Goal: Task Accomplishment & Management: Use online tool/utility

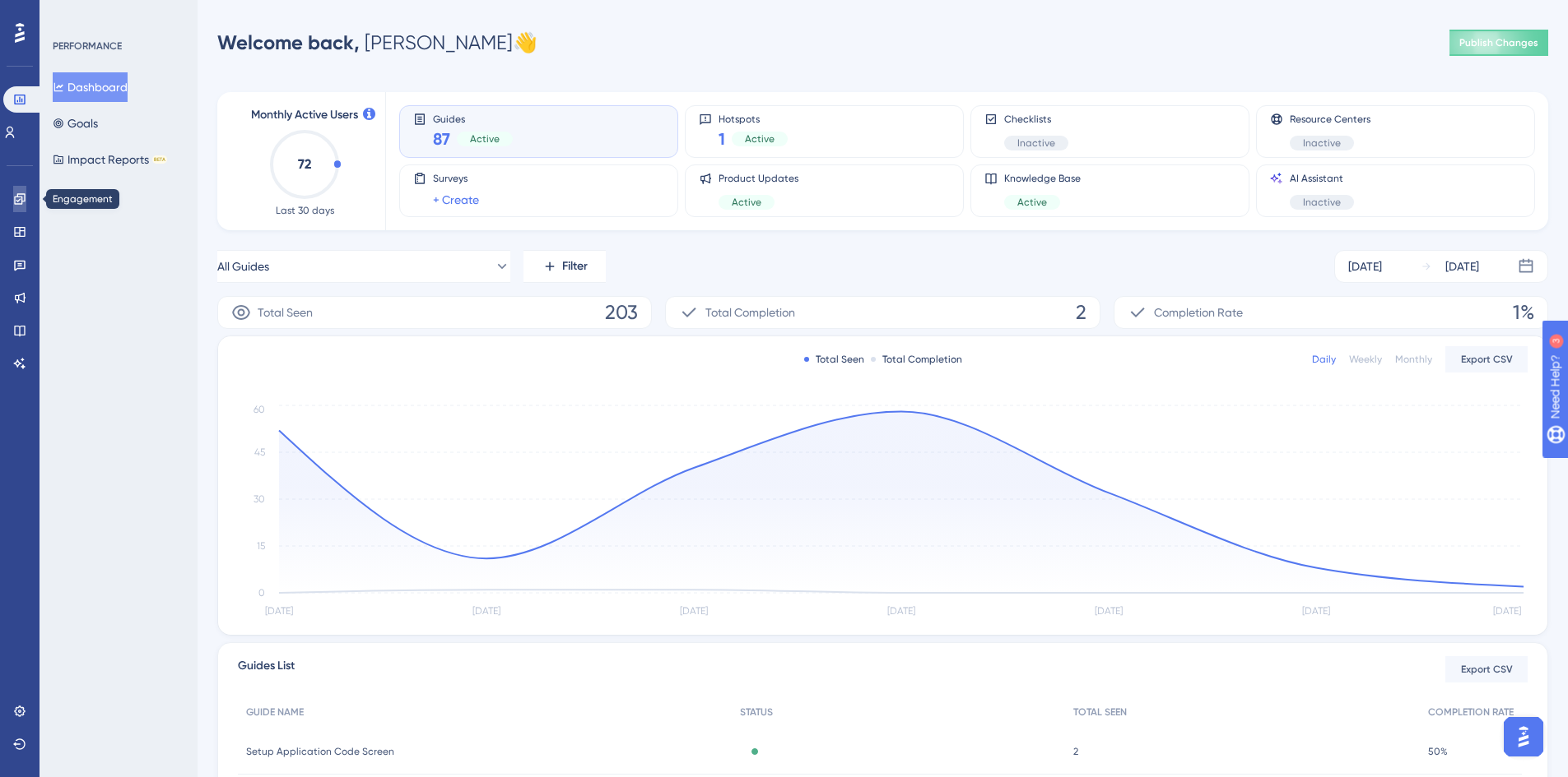
click at [23, 201] on icon at bounding box center [19, 199] width 10 height 10
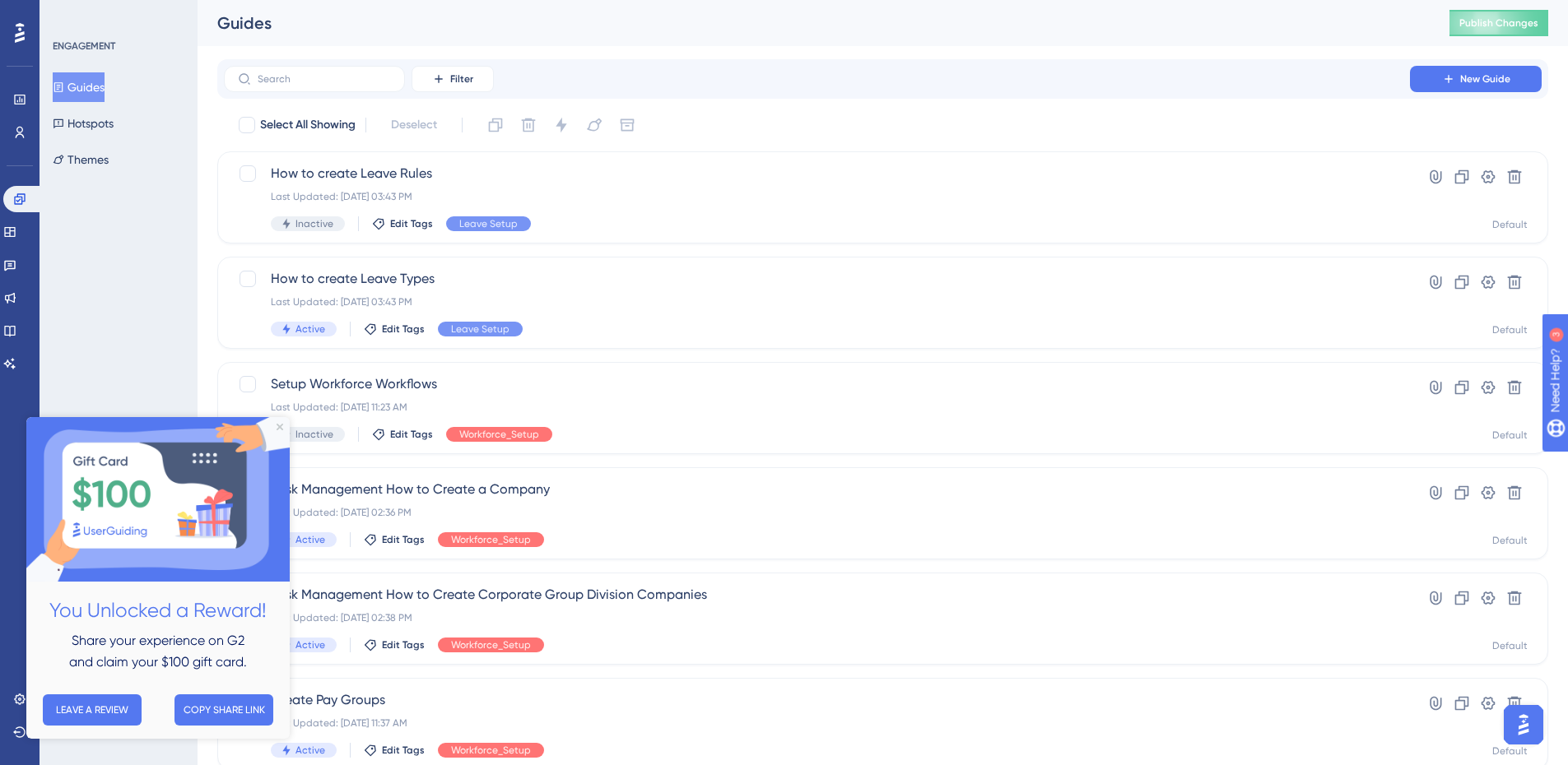
click at [367, 93] on div "Filter New Guide" at bounding box center [882, 79] width 1331 height 39
click at [363, 84] on input "text" at bounding box center [324, 79] width 134 height 11
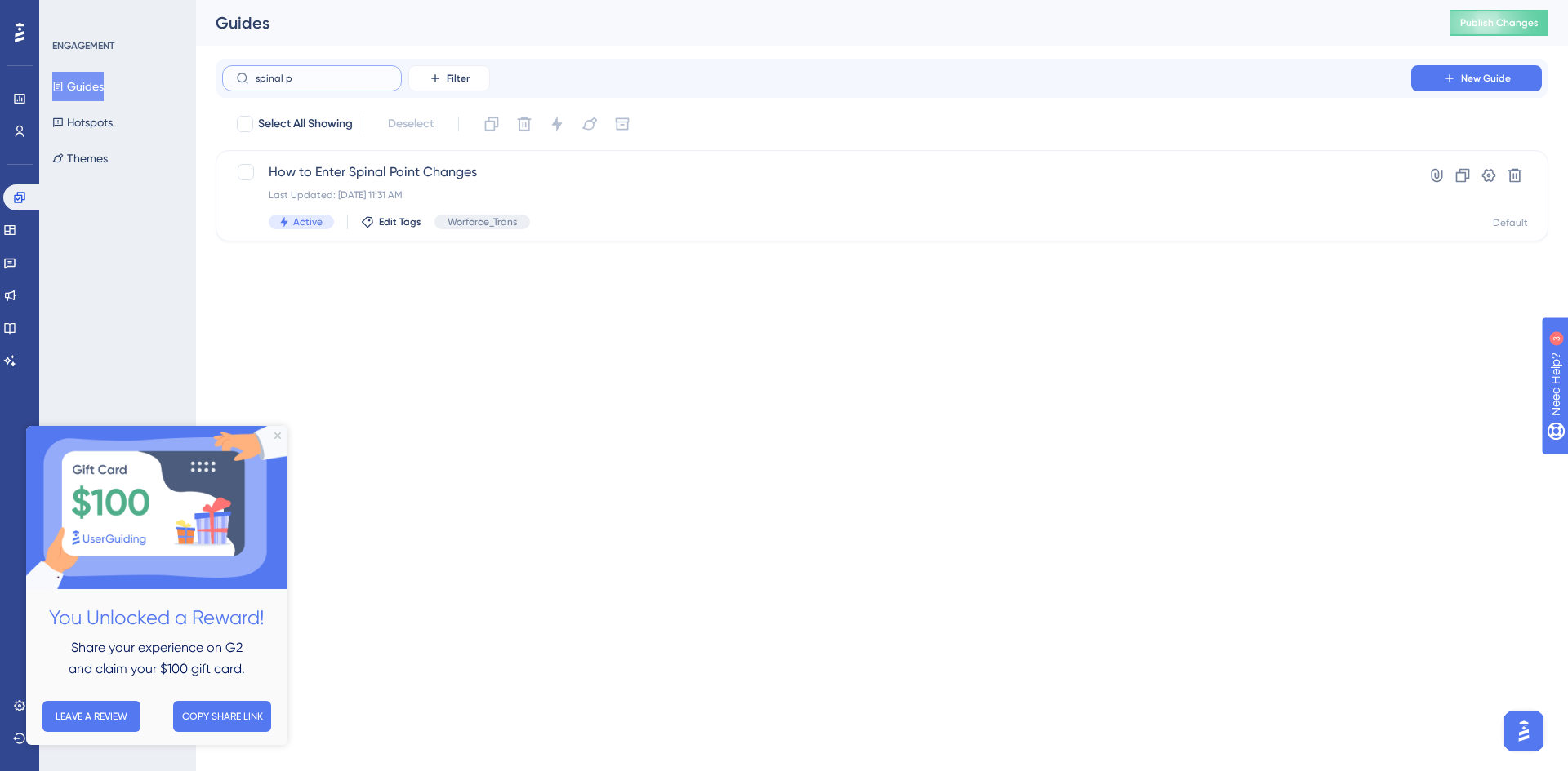
type input "spinal p"
drag, startPoint x: 660, startPoint y: 672, endPoint x: 668, endPoint y: 451, distance: 221.1
click at [661, 0] on html "Performance Users Engagement Widgets Feedback Product Updates Knowledge Base AI…" at bounding box center [784, 0] width 1568 height 0
click at [280, 436] on icon "Close Preview" at bounding box center [278, 436] width 7 height 7
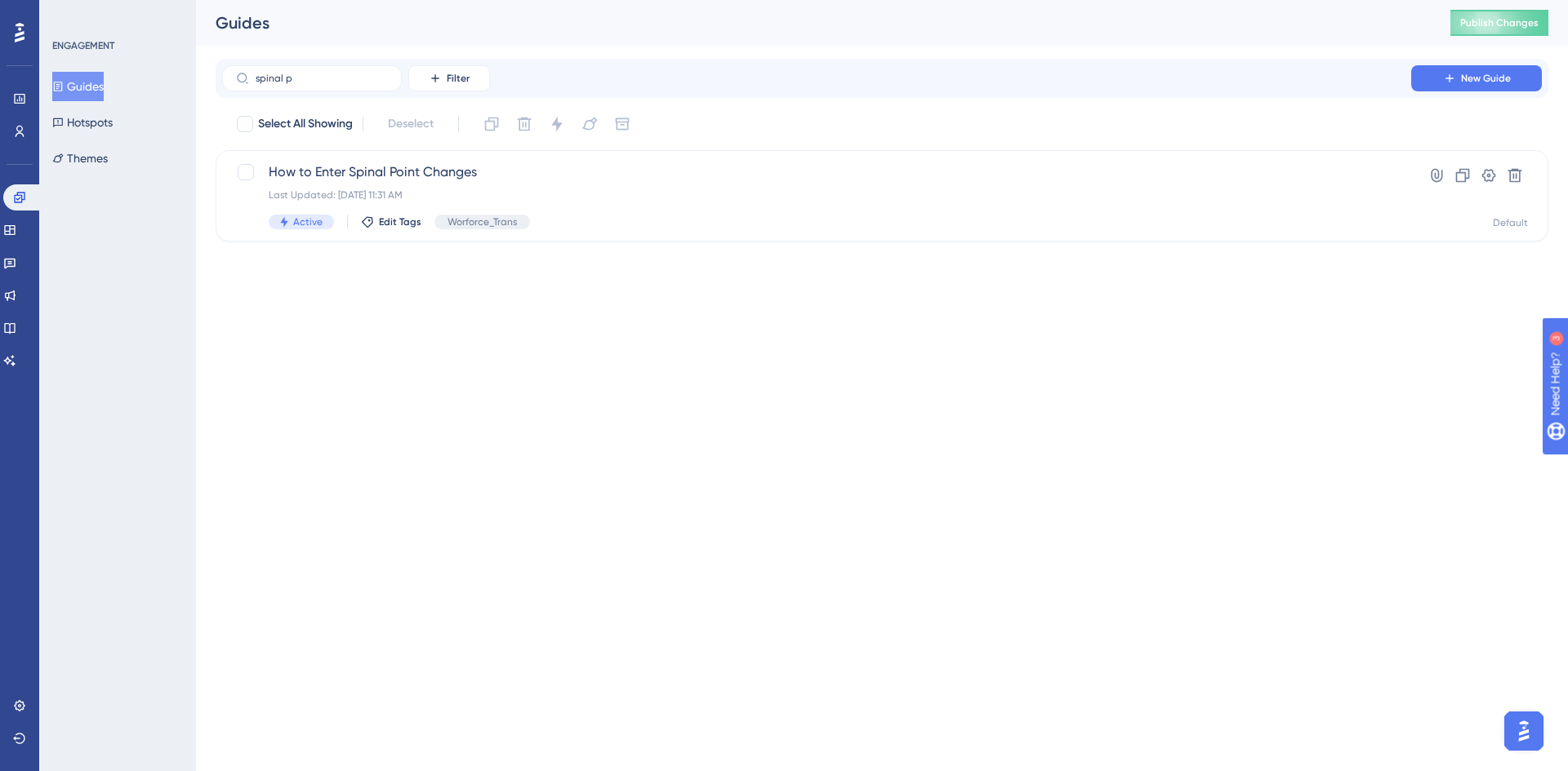
click at [583, 0] on html "Performance Users Engagement Widgets Feedback Product Updates Knowledge Base AI…" at bounding box center [784, 0] width 1568 height 0
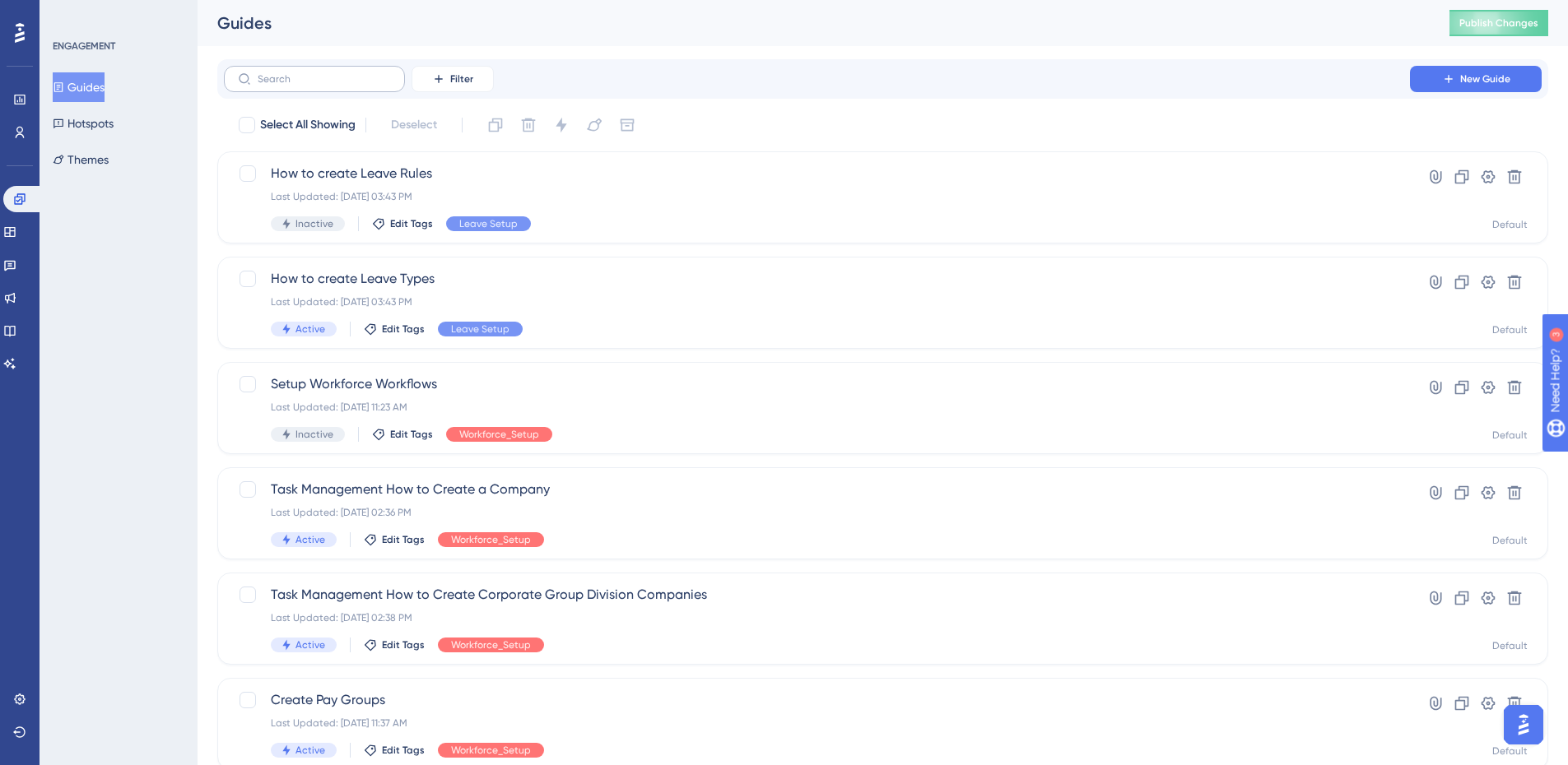
click at [330, 89] on label at bounding box center [314, 79] width 181 height 26
click at [330, 85] on input "text" at bounding box center [324, 79] width 134 height 11
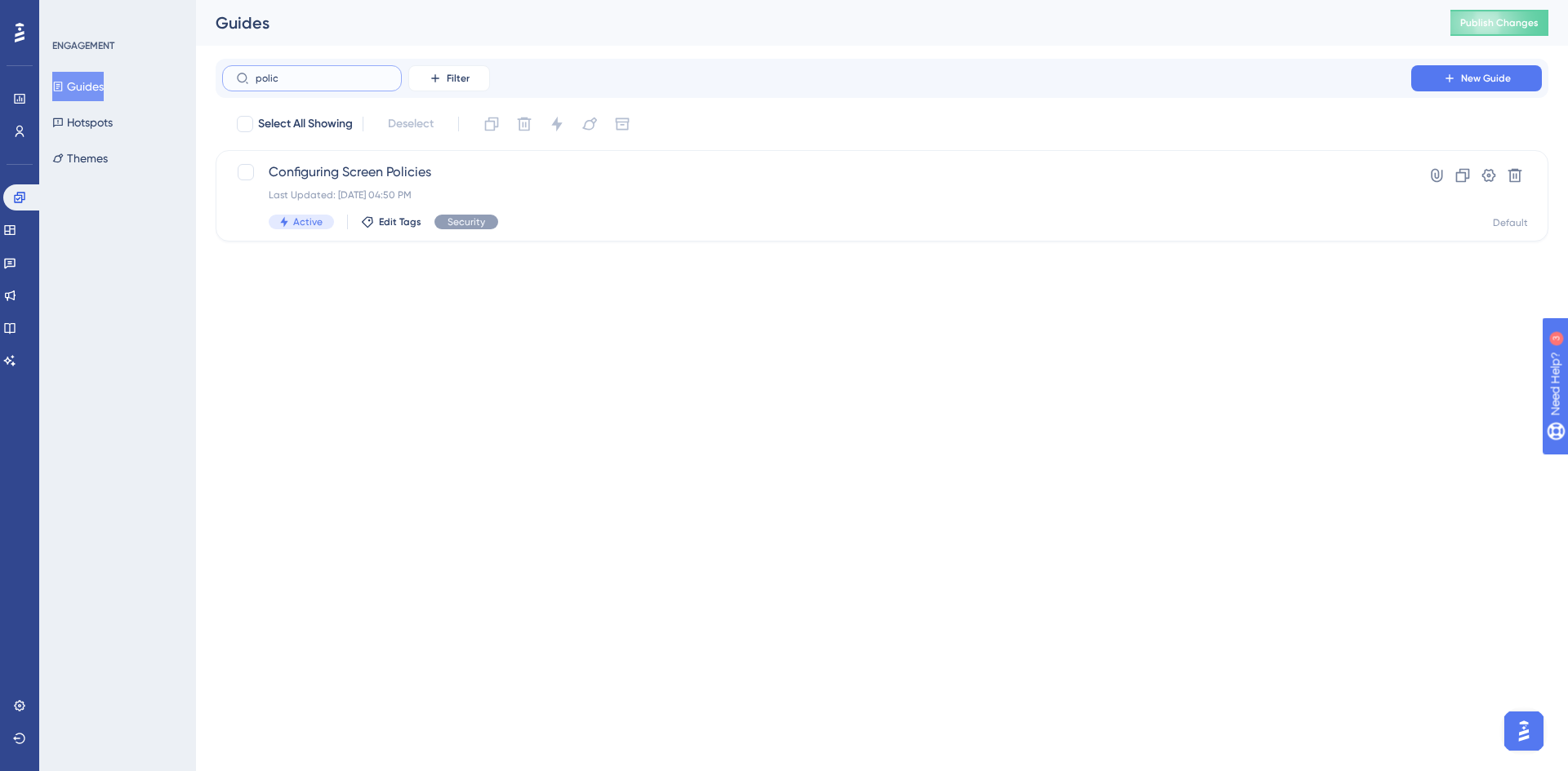
type input "policy"
checkbox input "true"
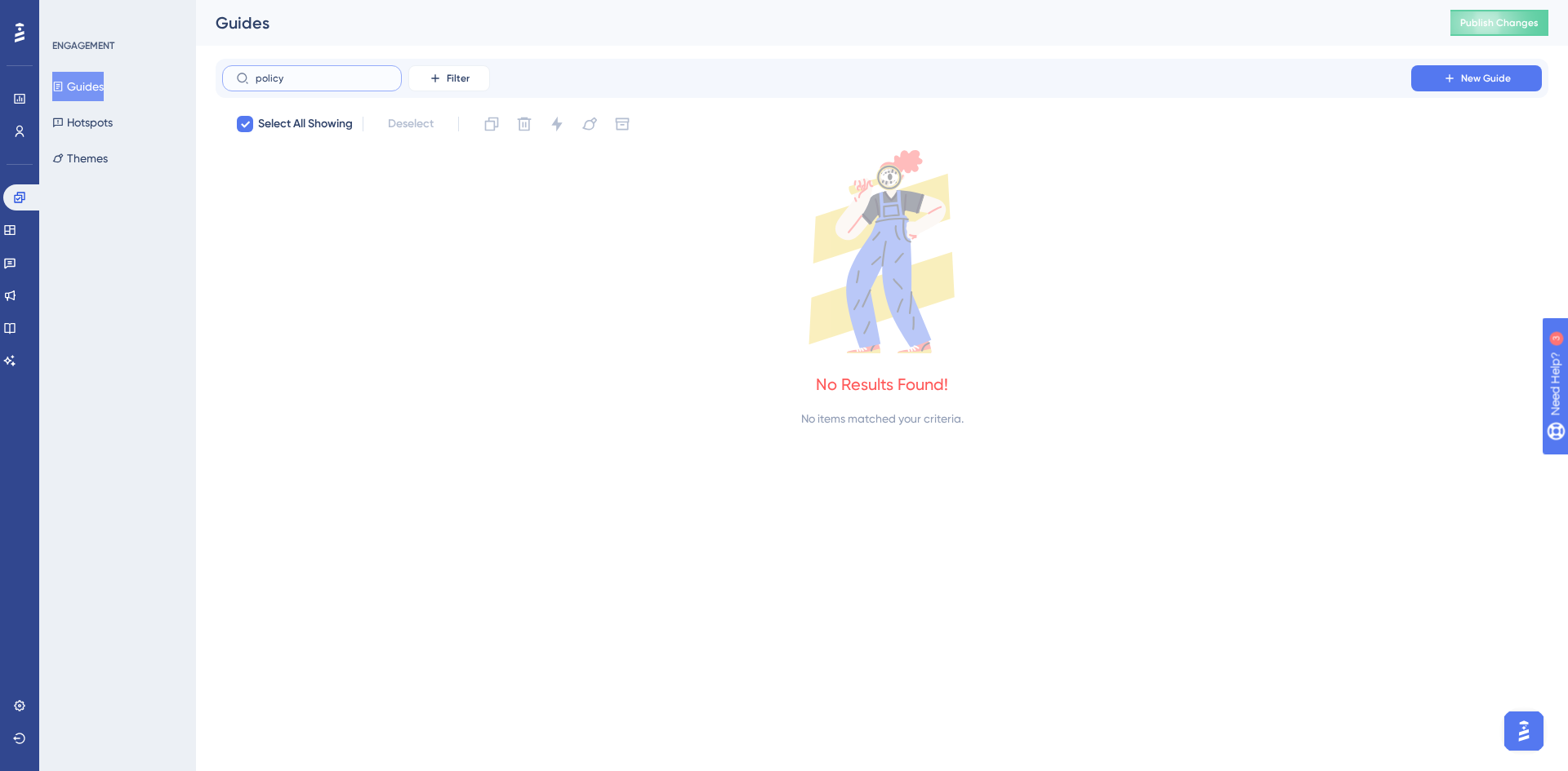
type input "policy"
click at [104, 90] on button "Guides" at bounding box center [77, 87] width 51 height 29
click at [74, 88] on button "Guides" at bounding box center [77, 87] width 51 height 29
click at [364, 86] on label "policy" at bounding box center [312, 78] width 179 height 26
click at [364, 84] on input "policy" at bounding box center [321, 78] width 132 height 11
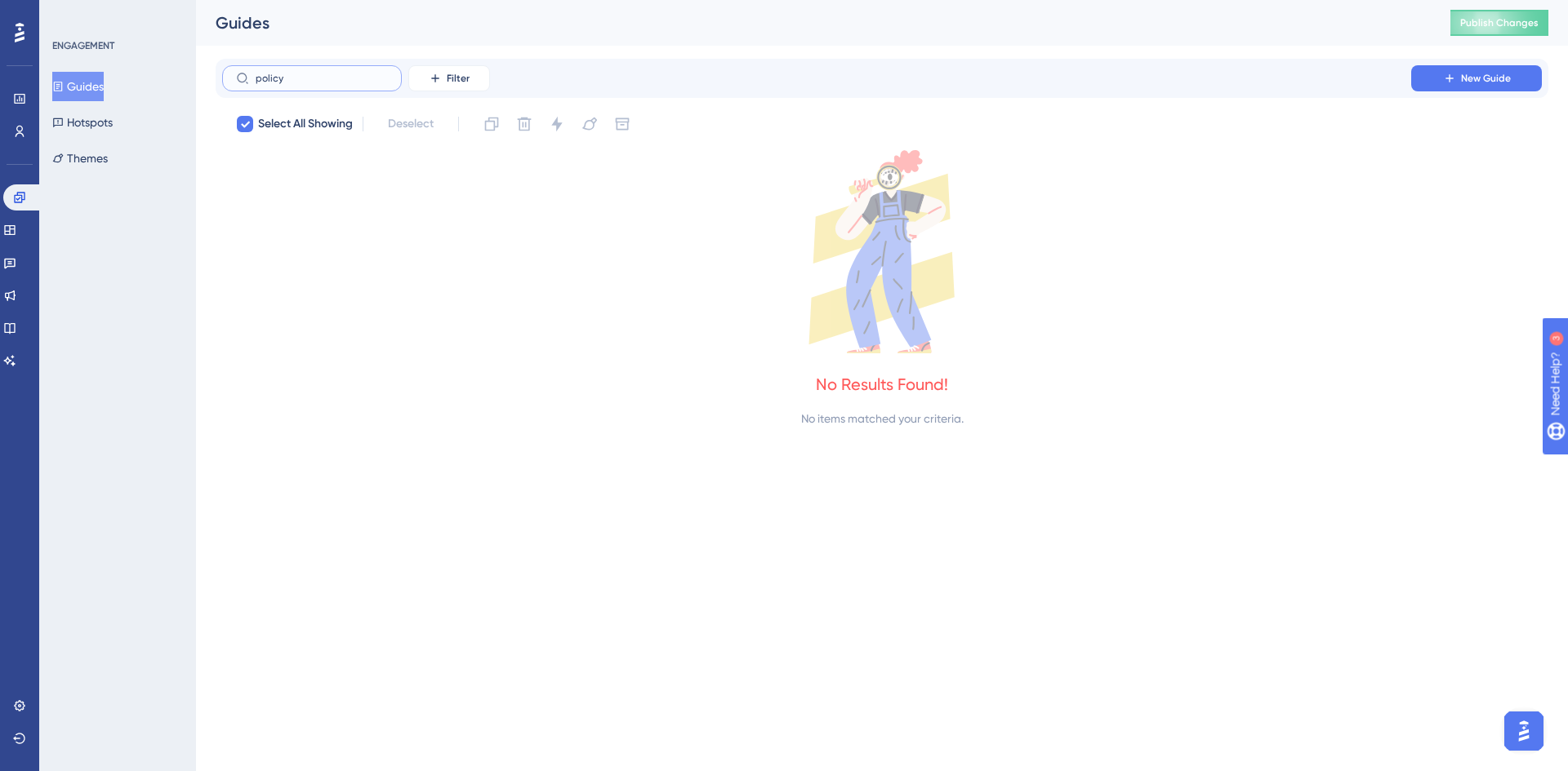
drag, startPoint x: 256, startPoint y: 74, endPoint x: 180, endPoint y: 59, distance: 77.5
click at [196, 59] on div "Performance Users Engagement Widgets Feedback Product Updates Knowledge Base AI…" at bounding box center [881, 227] width 1371 height 454
checkbox input "false"
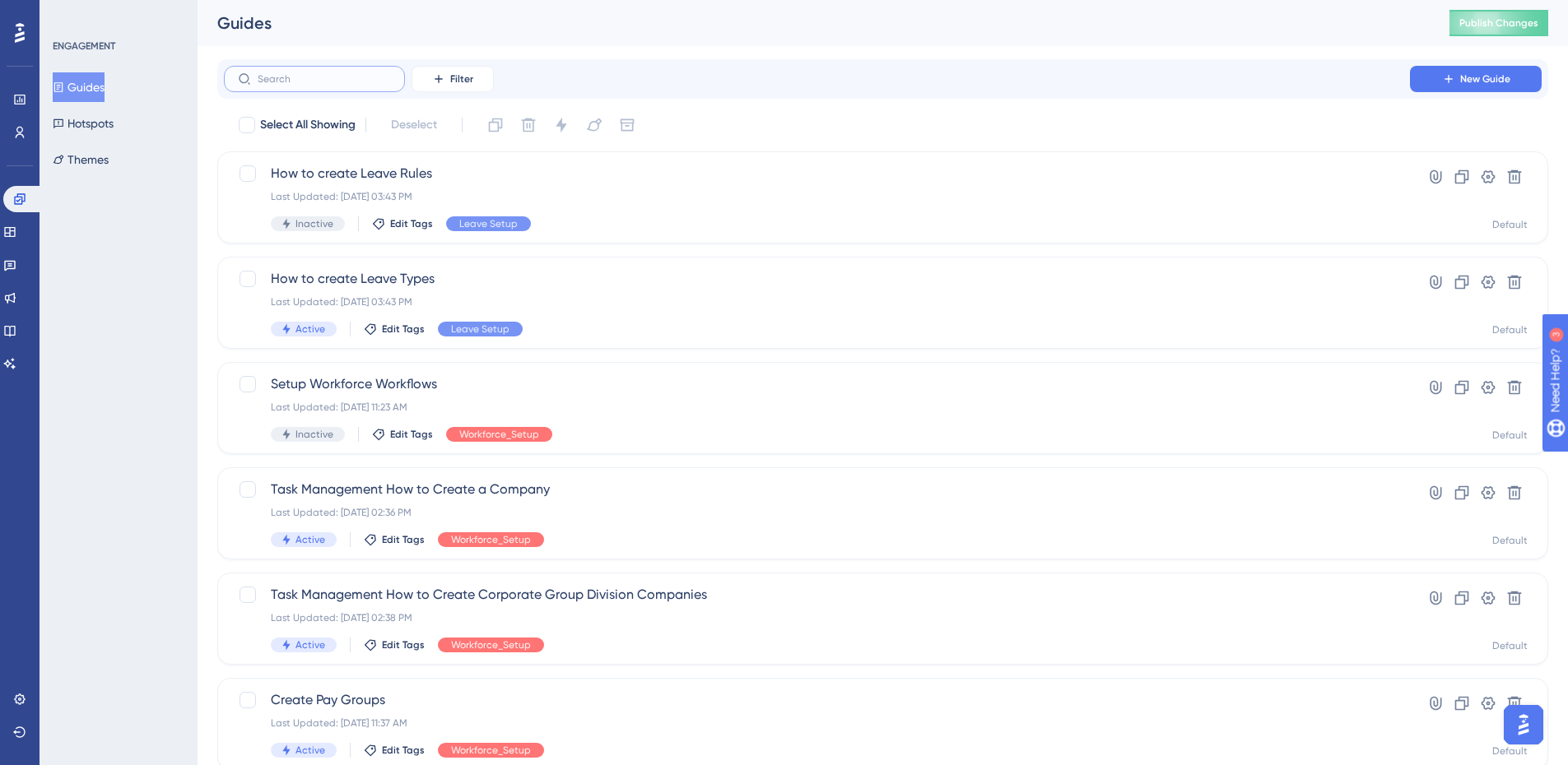
click at [317, 77] on input "text" at bounding box center [324, 79] width 134 height 11
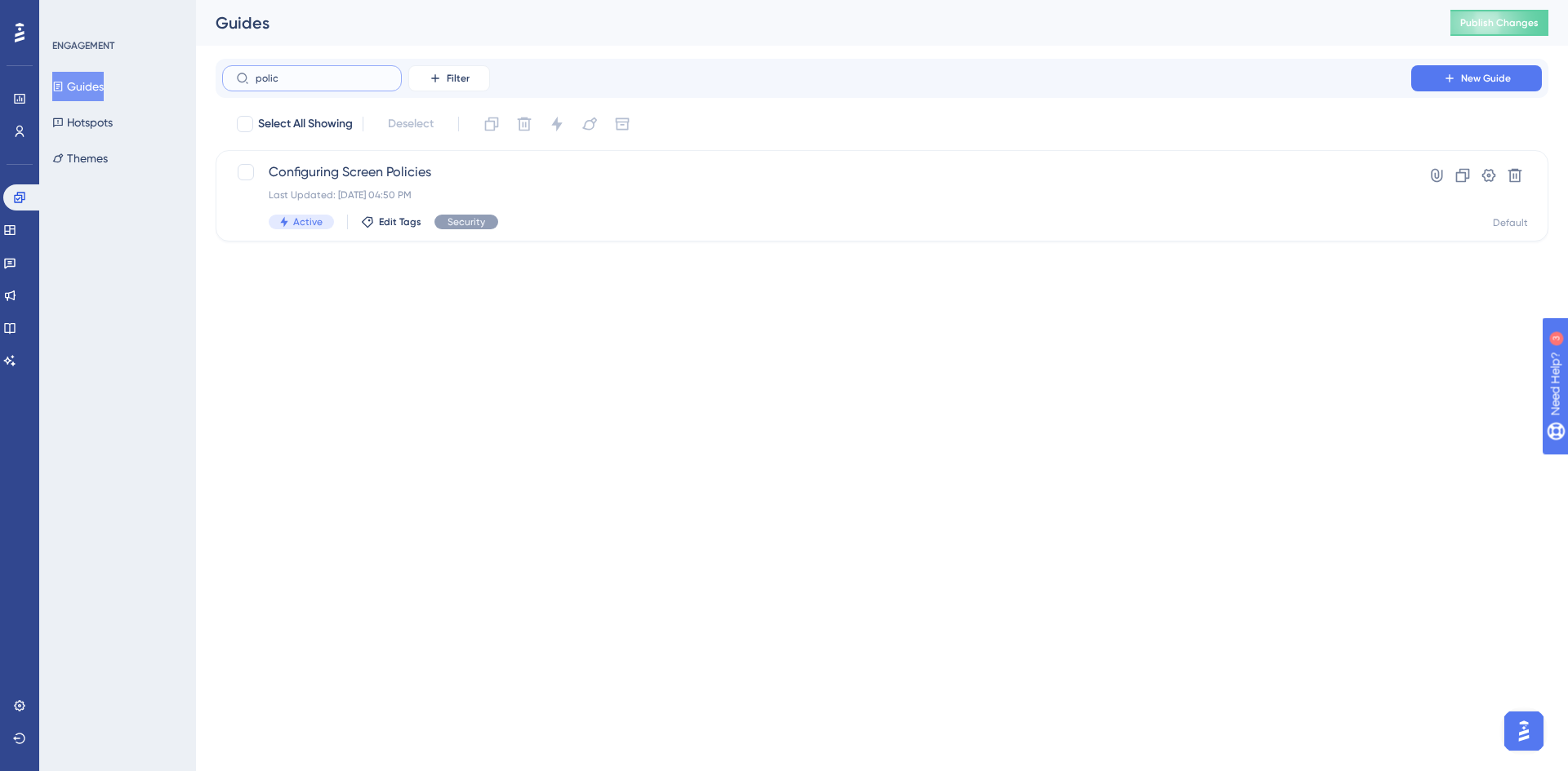
type input "policy"
checkbox input "true"
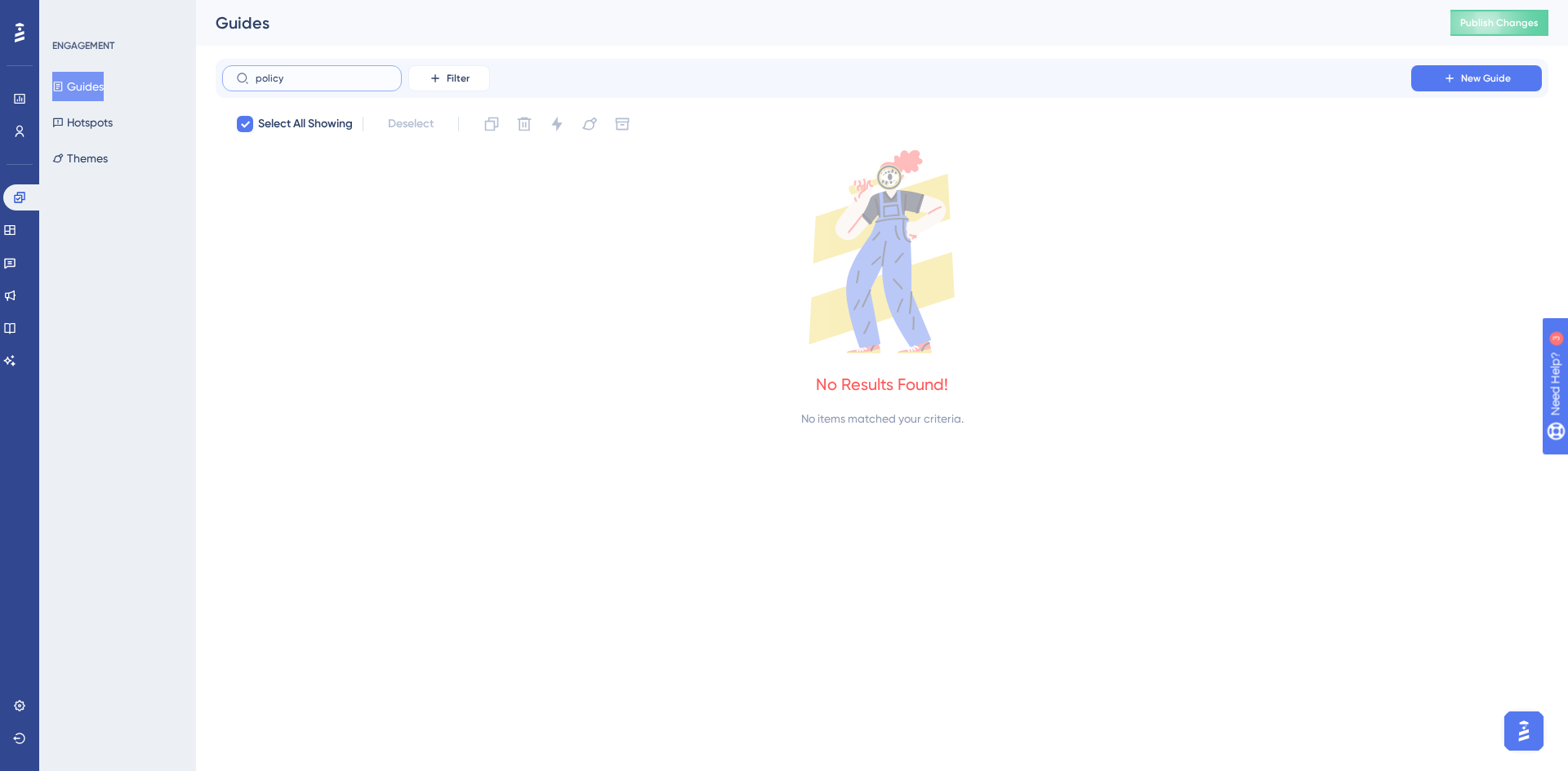
type input "polic"
checkbox input "false"
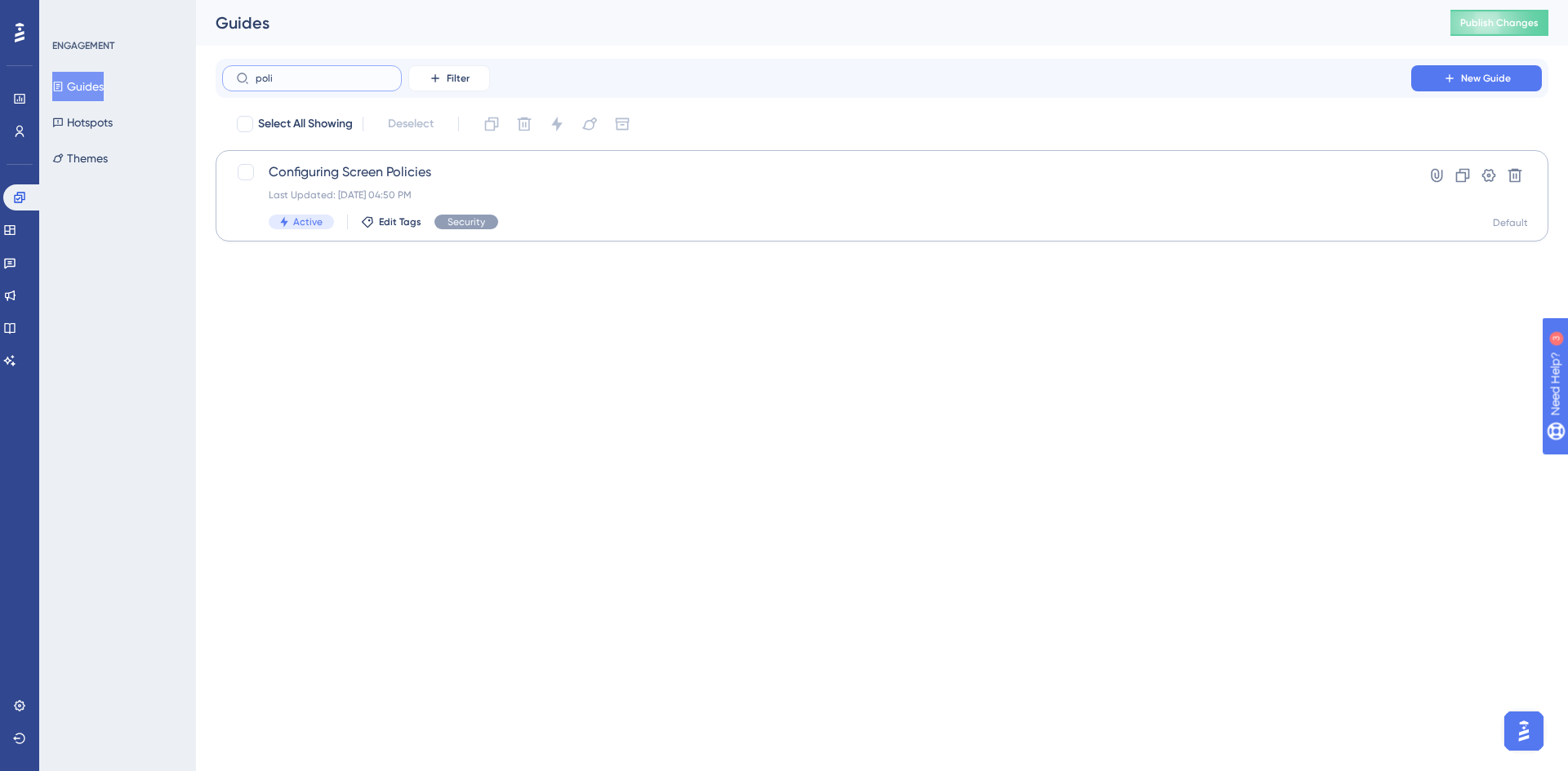
type input "poli"
click at [350, 168] on span "Configuring Screen Policies" at bounding box center [816, 172] width 1096 height 20
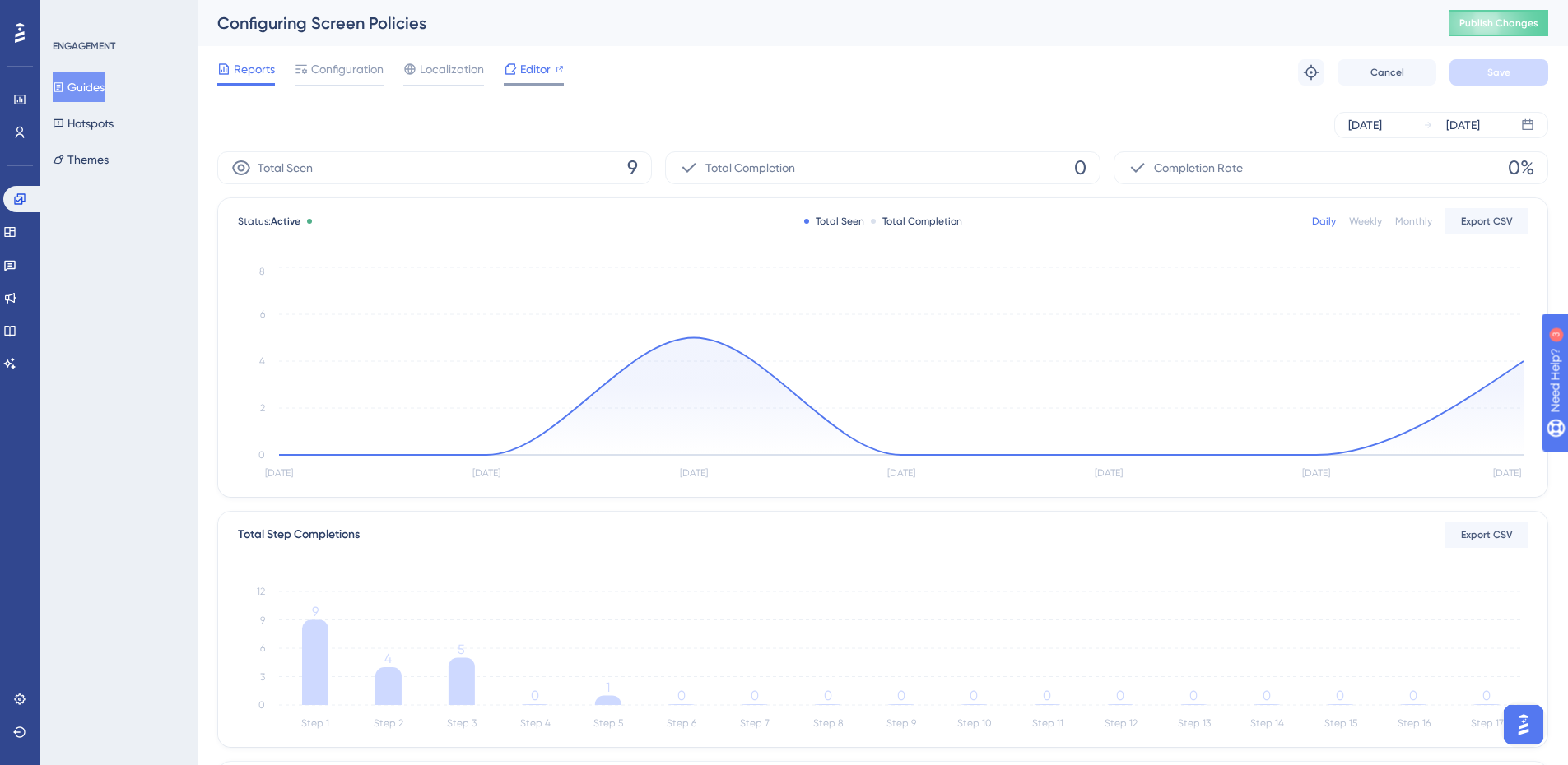
click at [538, 73] on span "Editor" at bounding box center [535, 69] width 31 height 20
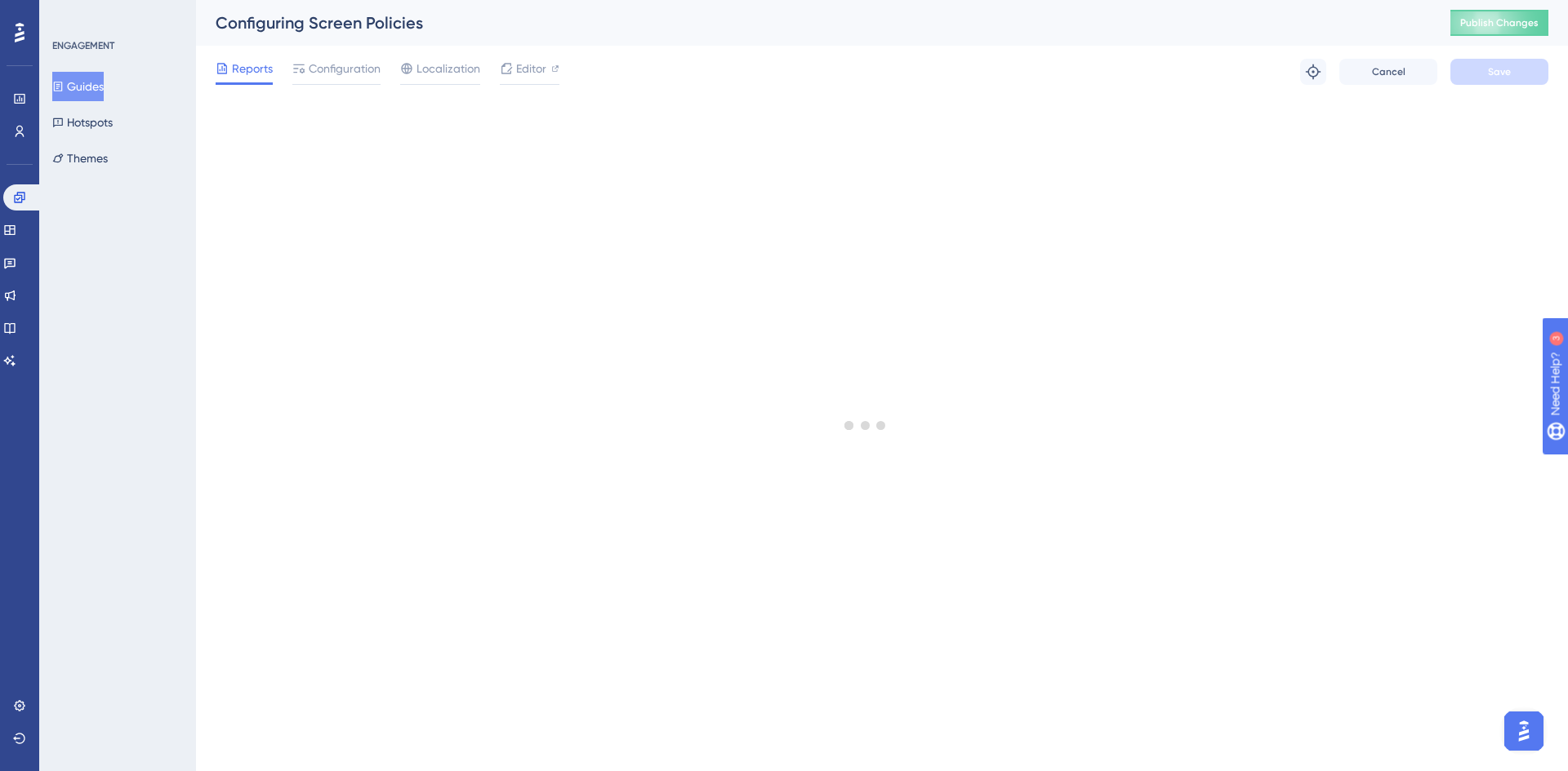
click at [1513, 37] on div "Configuring Screen Policies Publish Changes" at bounding box center [881, 22] width 1371 height 46
click at [1513, 28] on span "Publish Changes" at bounding box center [1499, 22] width 79 height 13
click at [1467, 22] on span "Publish Changes" at bounding box center [1499, 22] width 79 height 13
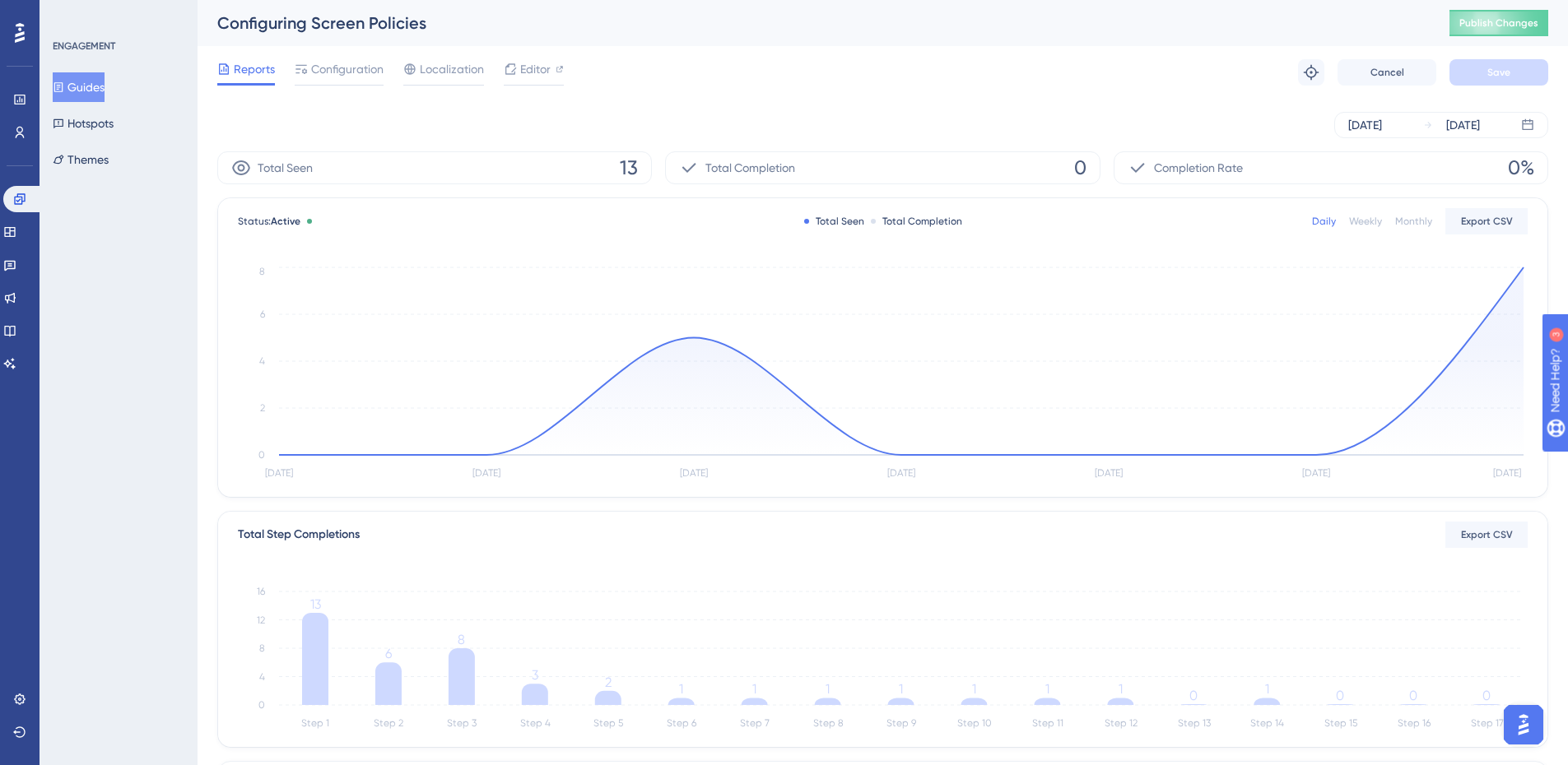
click at [102, 93] on button "Guides" at bounding box center [78, 87] width 51 height 30
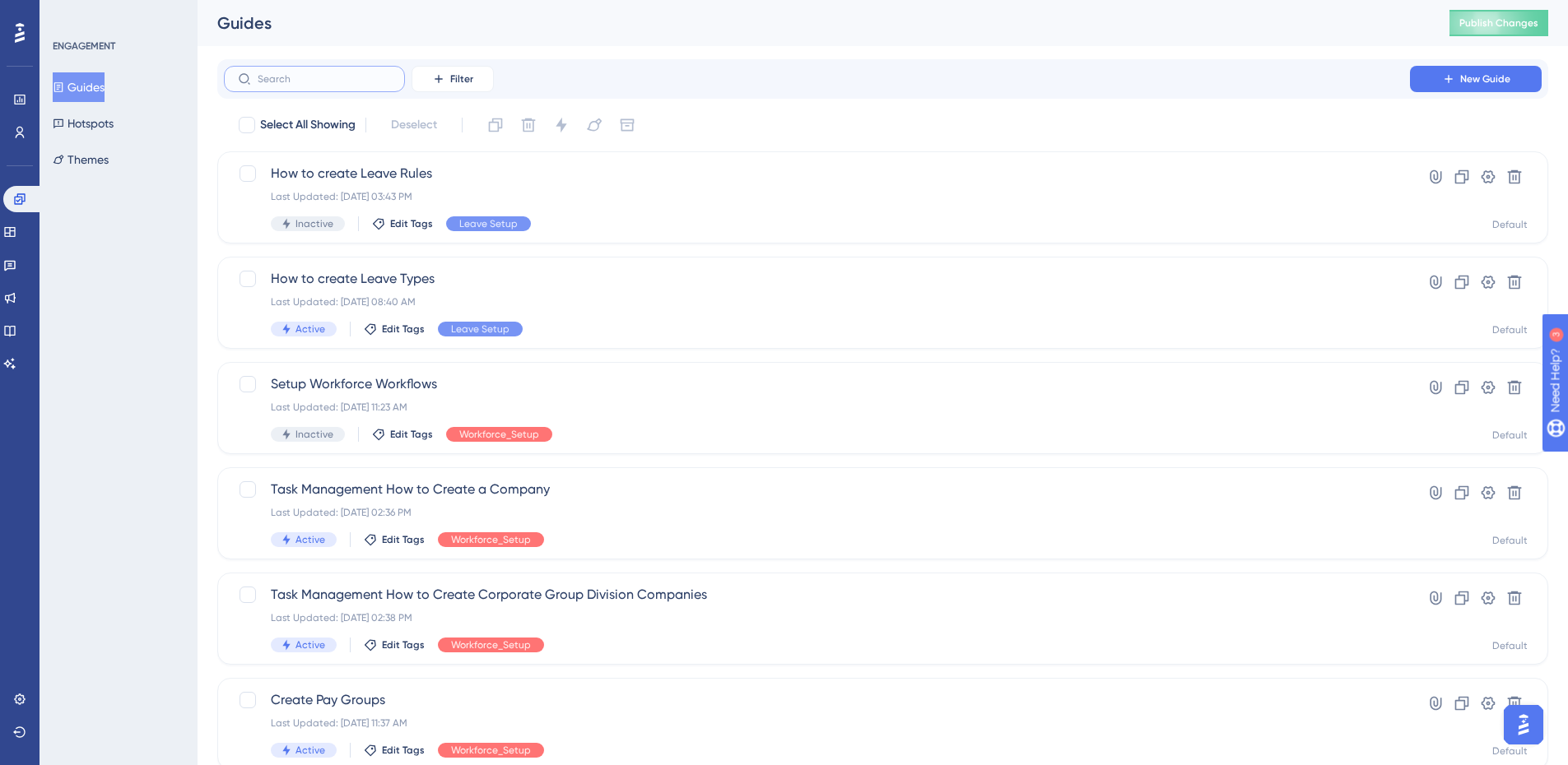
click at [354, 75] on input "text" at bounding box center [324, 79] width 134 height 11
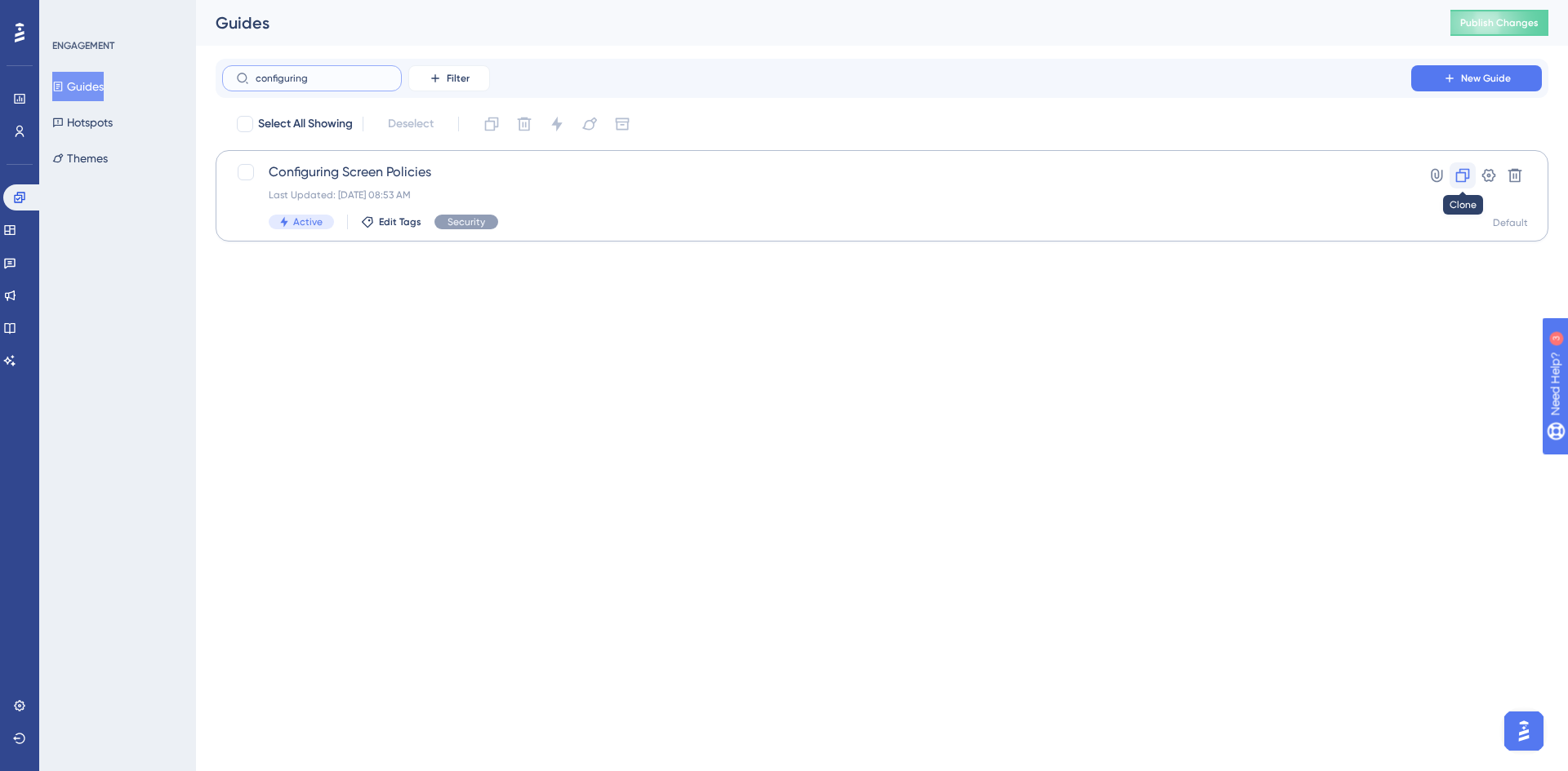
type input "configuring"
click at [1461, 177] on icon at bounding box center [1462, 175] width 16 height 16
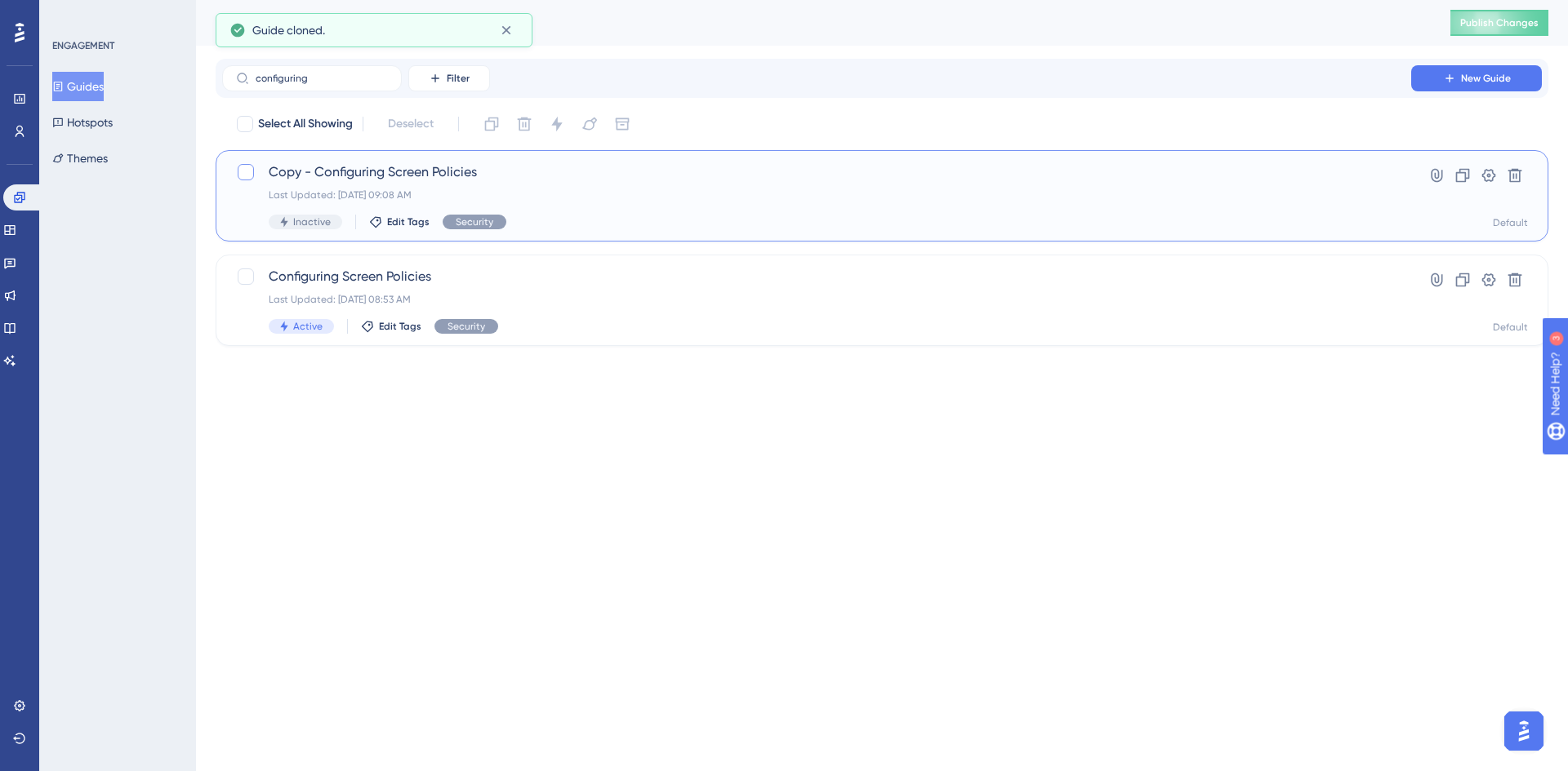
click at [245, 174] on div at bounding box center [245, 172] width 16 height 16
checkbox input "true"
click at [436, 176] on span "Copy - Configuring Screen Policies" at bounding box center [816, 172] width 1096 height 20
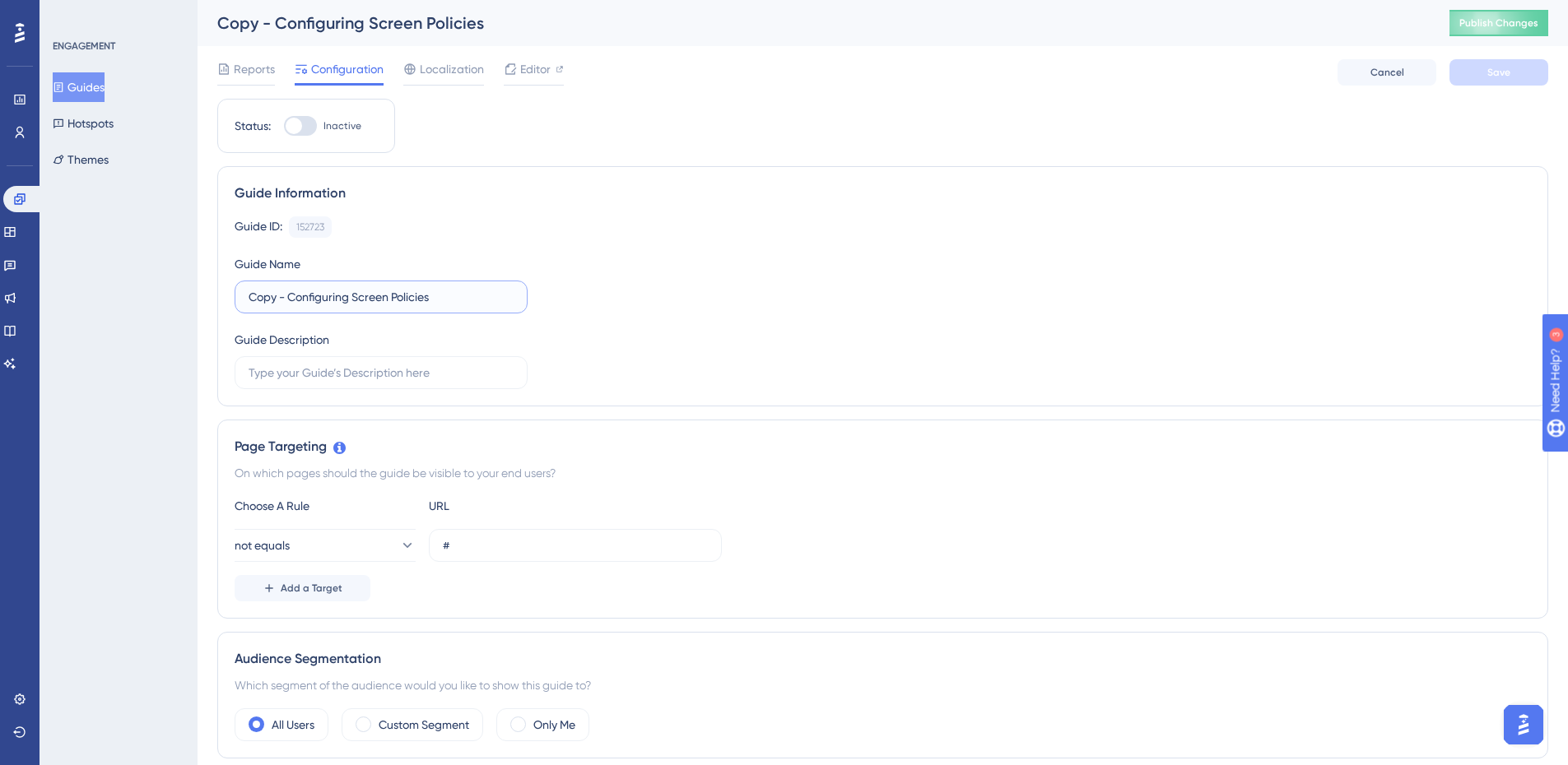
click at [372, 299] on input "Copy - Configuring Screen Policies" at bounding box center [381, 297] width 265 height 18
drag, startPoint x: 288, startPoint y: 297, endPoint x: 202, endPoint y: 308, distance: 86.7
click at [202, 308] on div "Performance Users Engagement Widgets Feedback Product Updates Knowledge Base AI…" at bounding box center [882, 731] width 1370 height 1463
type input "Configuring Entity Policies"
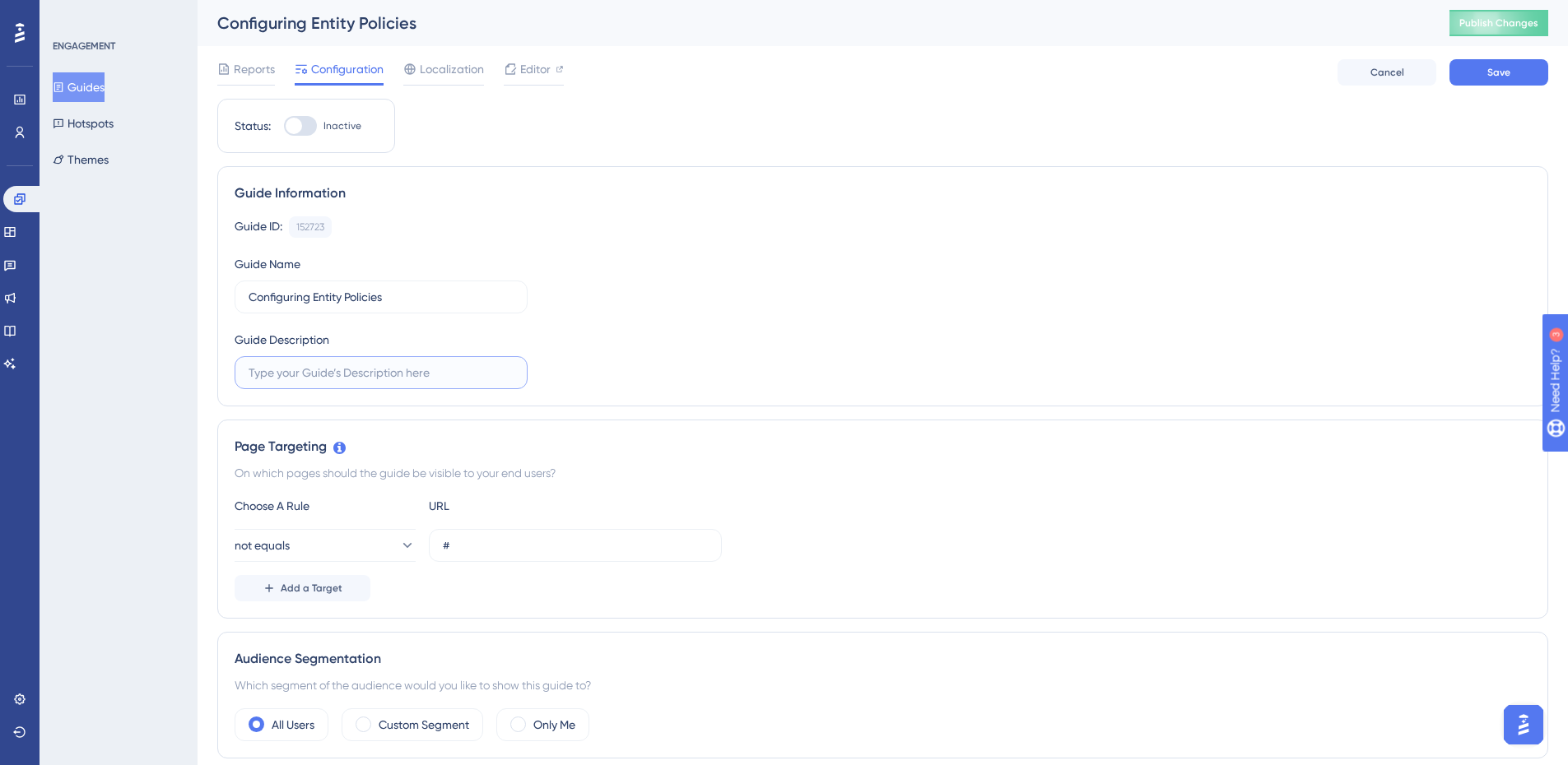
click at [298, 379] on input "text" at bounding box center [381, 372] width 265 height 18
type input "P"
drag, startPoint x: 392, startPoint y: 367, endPoint x: 284, endPoint y: 372, distance: 108.1
click at [284, 372] on input "Entity Policies Screen" at bounding box center [381, 372] width 265 height 18
type input "Entity Data Validation Policies"
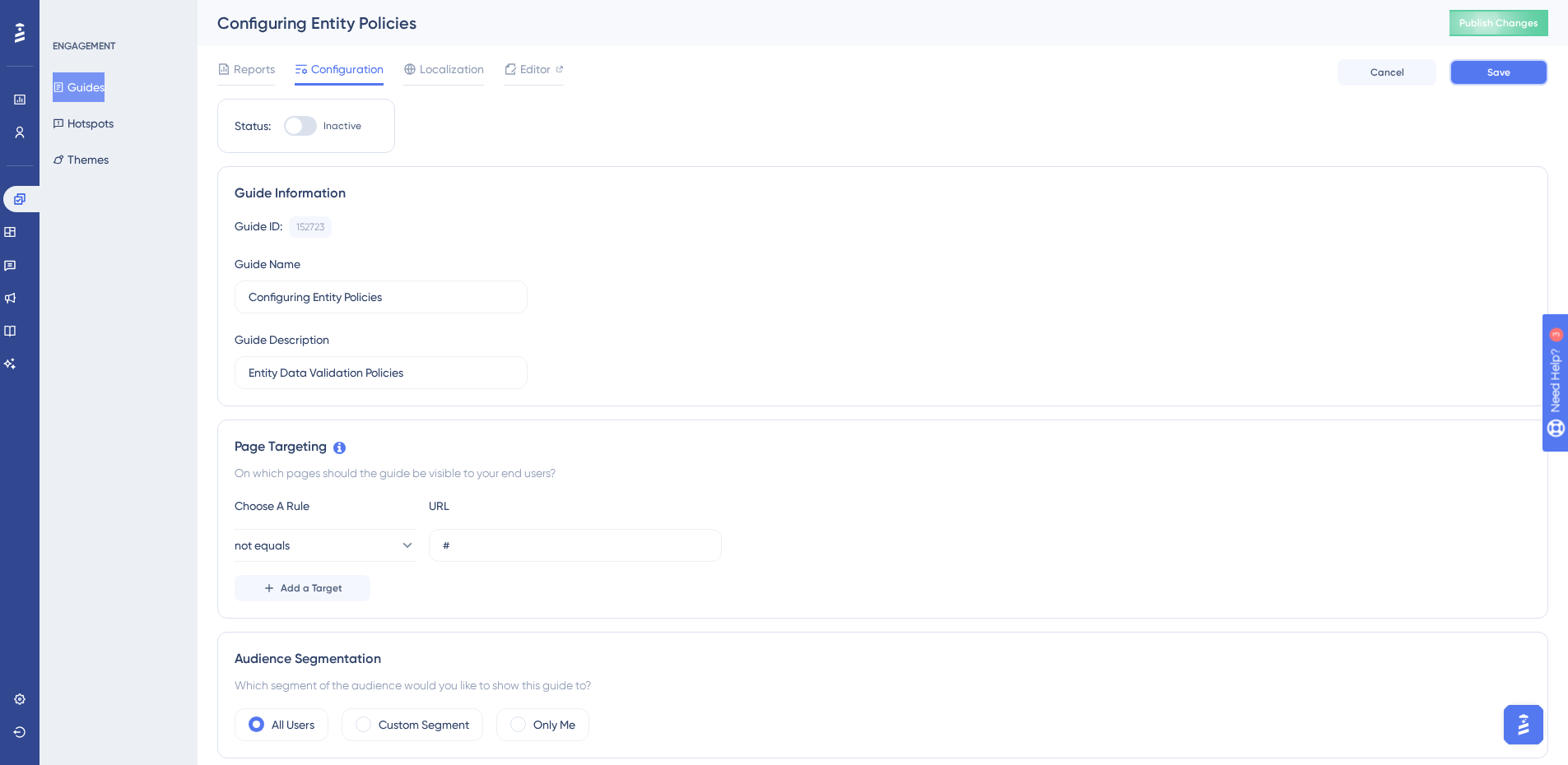
click at [1482, 78] on button "Save" at bounding box center [1498, 72] width 99 height 26
click at [105, 86] on button "Guides" at bounding box center [78, 87] width 51 height 30
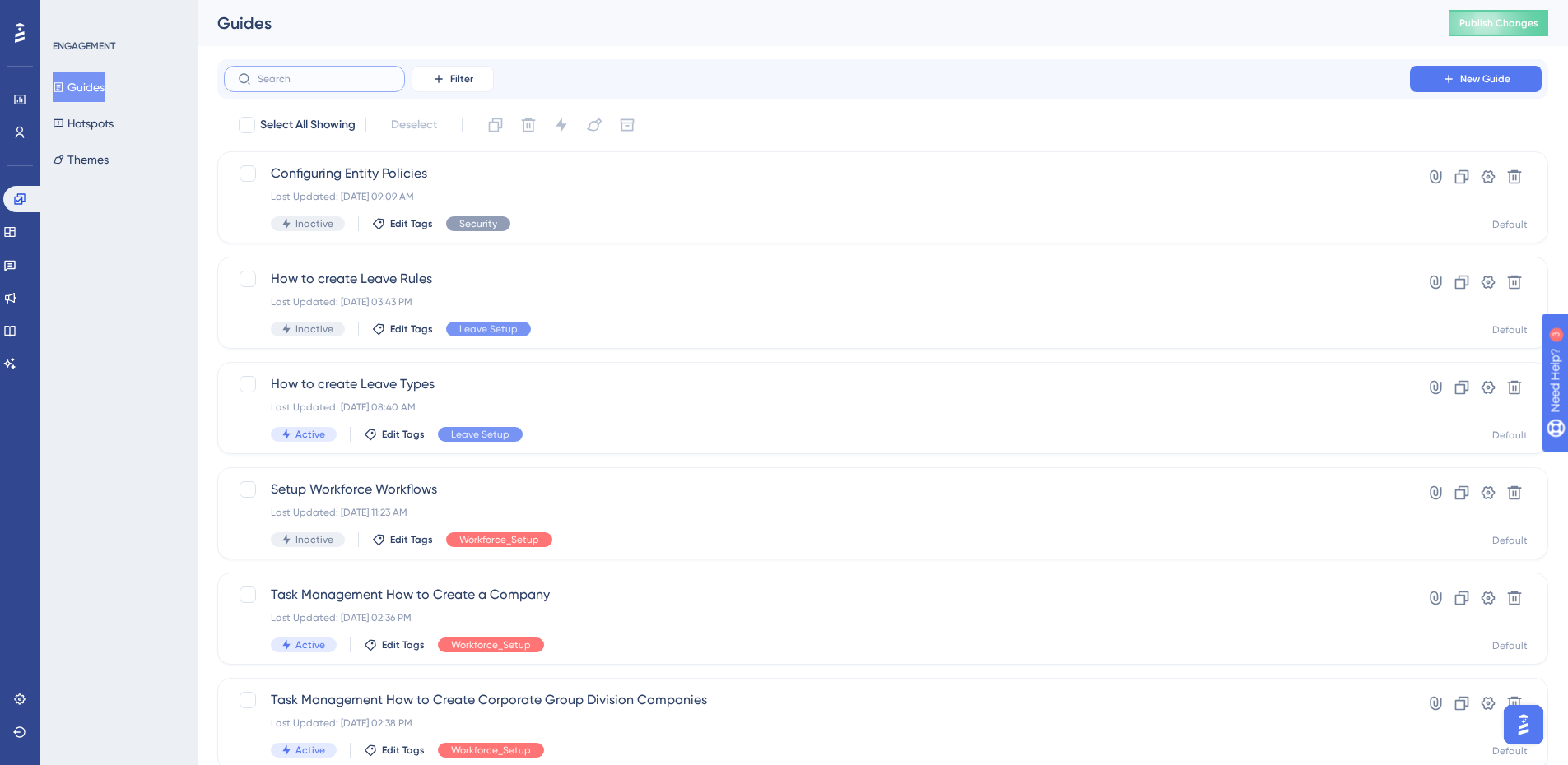
click at [307, 79] on input "text" at bounding box center [324, 79] width 134 height 11
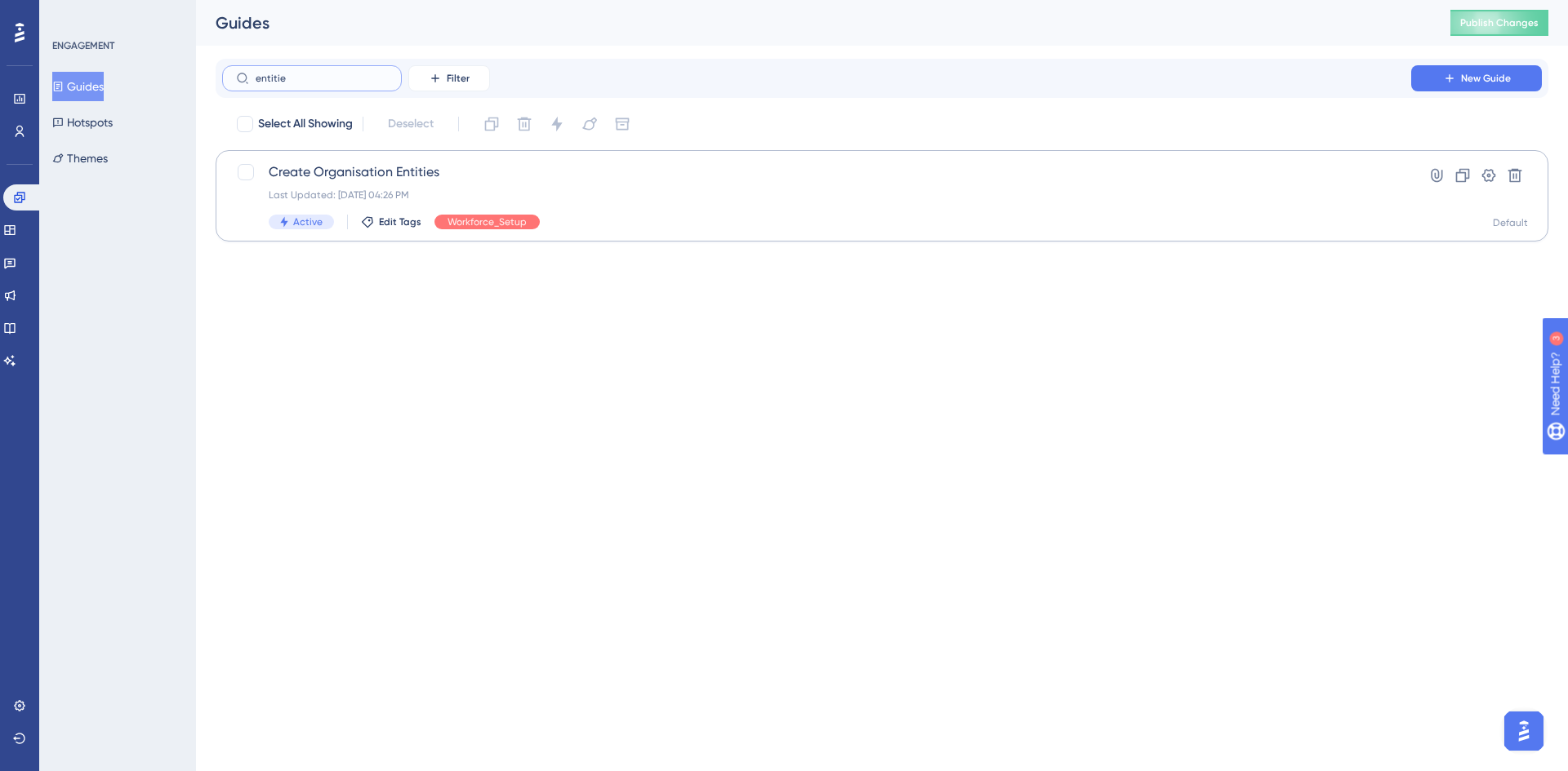
type input "entitie"
click at [334, 172] on span "Create Organisation Entities" at bounding box center [816, 172] width 1096 height 20
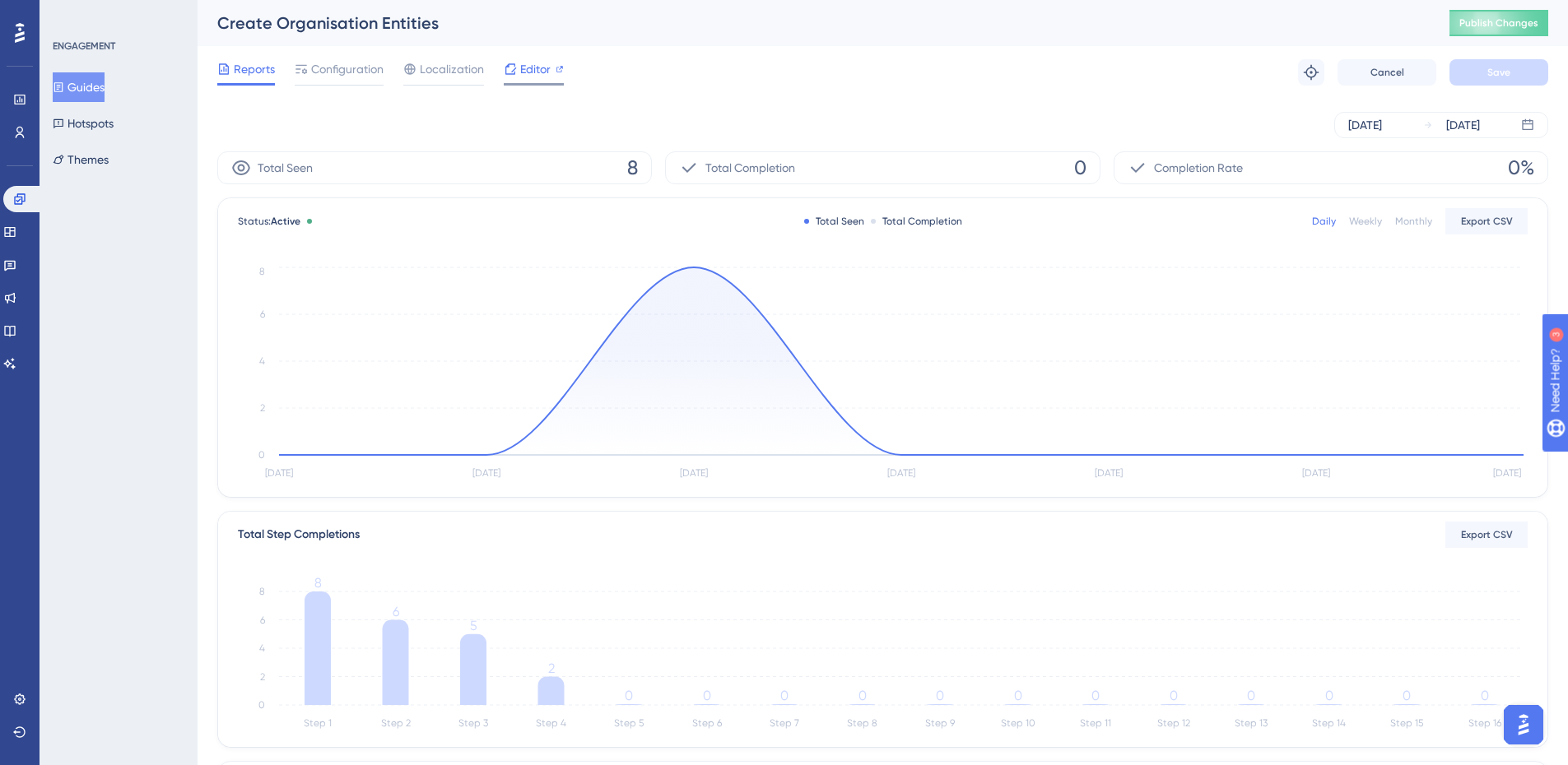
click at [550, 79] on div "Editor" at bounding box center [533, 72] width 60 height 26
